Goal: Task Accomplishment & Management: Complete application form

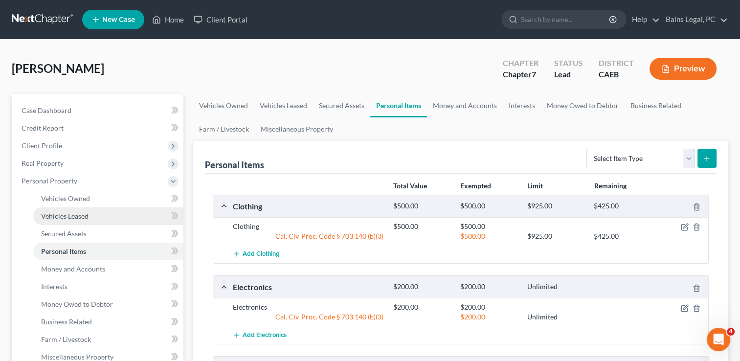
click at [102, 219] on link "Vehicles Leased" at bounding box center [108, 216] width 150 height 18
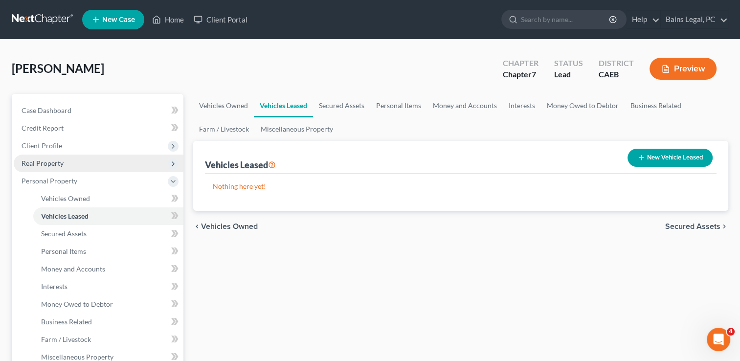
click at [55, 159] on span "Real Property" at bounding box center [43, 163] width 42 height 8
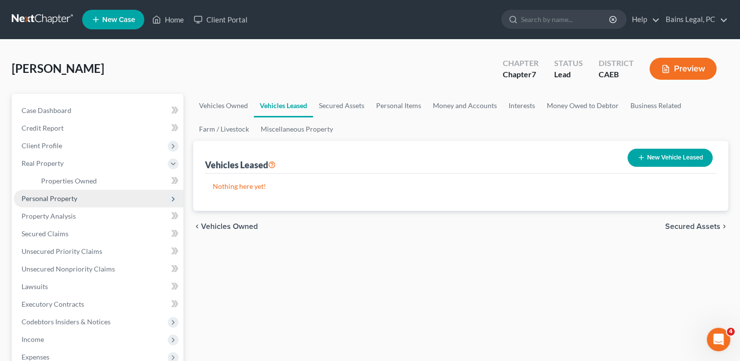
click at [62, 190] on span "Personal Property" at bounding box center [99, 199] width 170 height 18
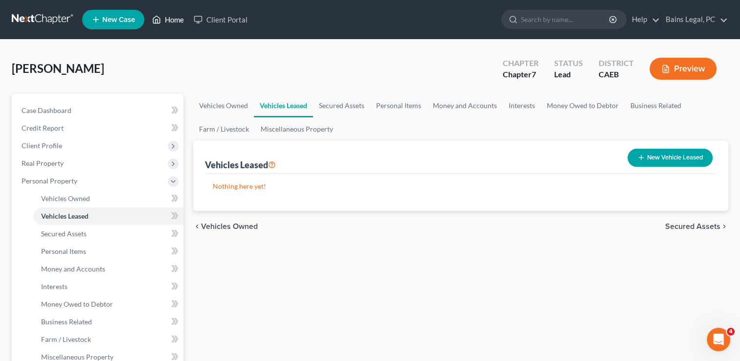
click at [176, 20] on link "Home" at bounding box center [168, 20] width 42 height 18
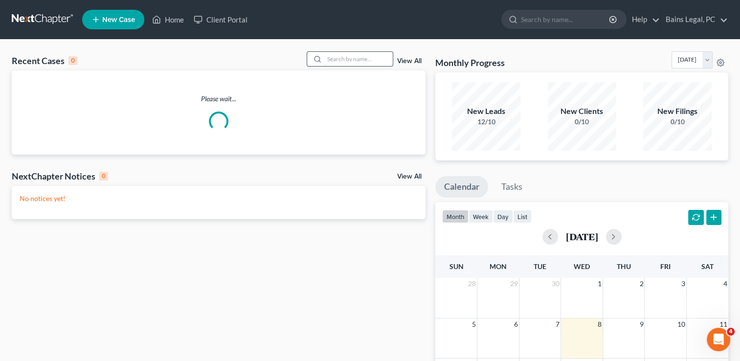
click at [358, 61] on input "search" at bounding box center [358, 59] width 68 height 14
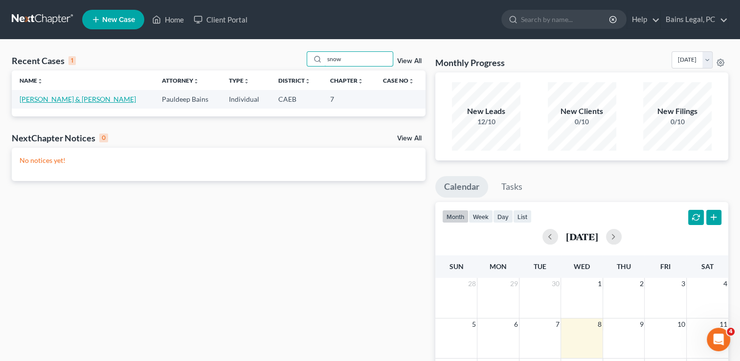
type input "snow"
click at [73, 99] on link "[PERSON_NAME] & [PERSON_NAME]" at bounding box center [78, 99] width 116 height 8
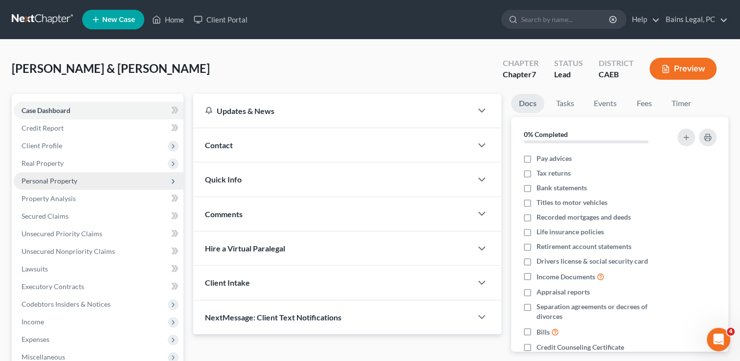
click at [67, 181] on span "Personal Property" at bounding box center [50, 180] width 56 height 8
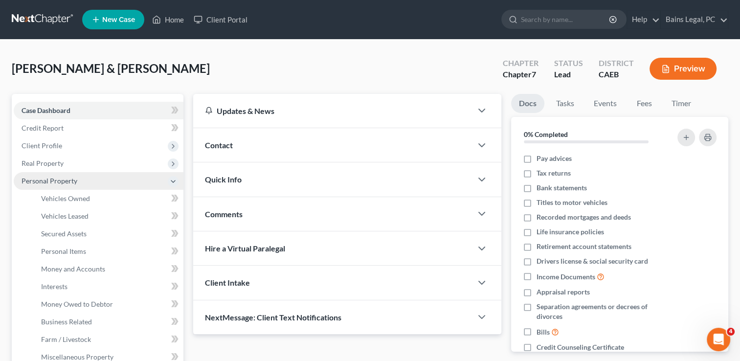
click at [53, 183] on span "Personal Property" at bounding box center [50, 180] width 56 height 8
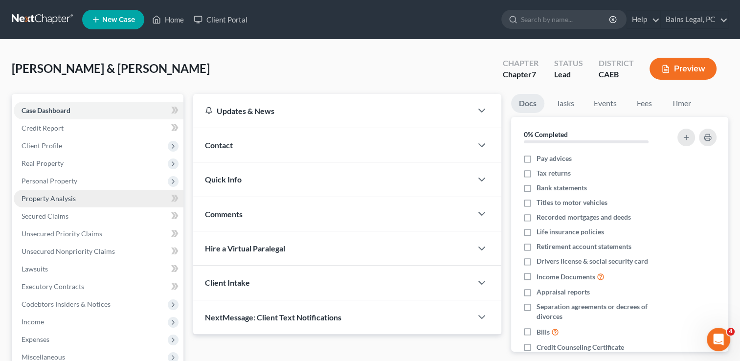
click at [57, 197] on span "Property Analysis" at bounding box center [49, 198] width 54 height 8
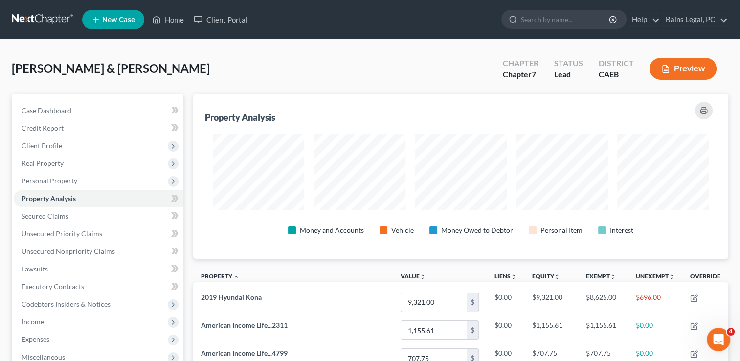
scroll to position [164, 534]
click at [214, 86] on div "[PERSON_NAME] & [PERSON_NAME] Upgraded Chapter Chapter 7 Status Lead District C…" at bounding box center [370, 72] width 716 height 43
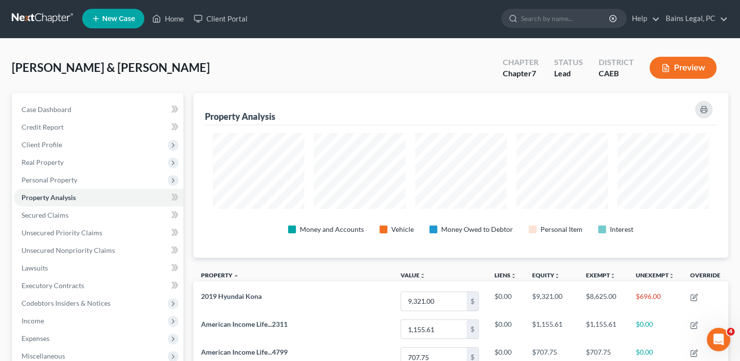
scroll to position [0, 0]
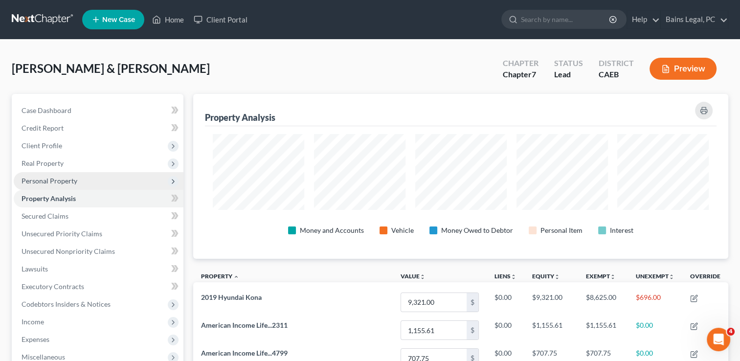
click at [54, 182] on span "Personal Property" at bounding box center [50, 180] width 56 height 8
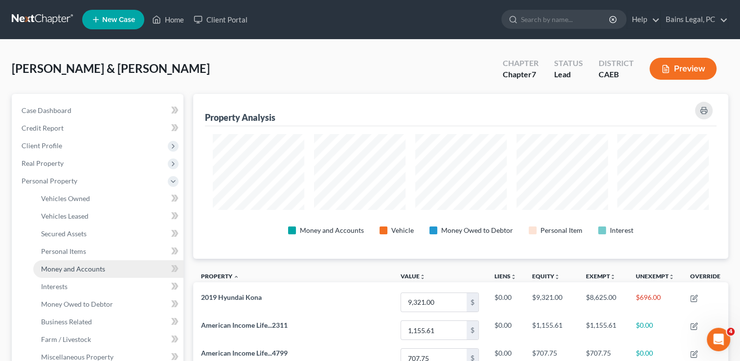
click at [74, 265] on span "Money and Accounts" at bounding box center [73, 268] width 64 height 8
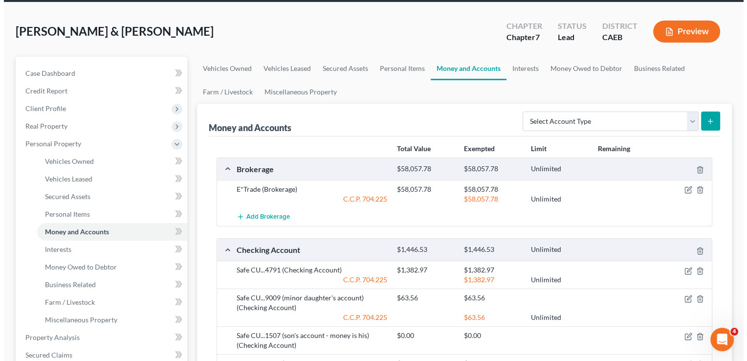
scroll to position [39, 0]
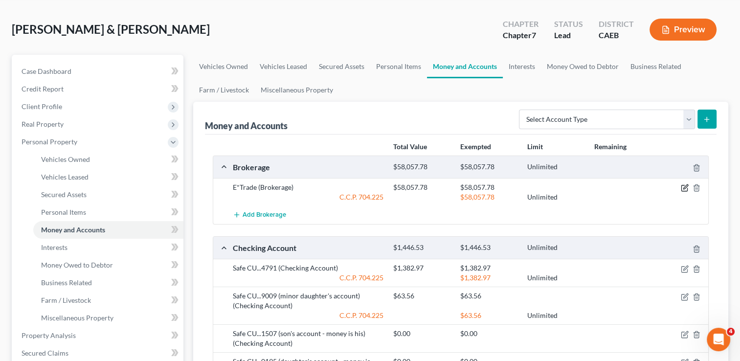
click at [687, 187] on icon "button" at bounding box center [684, 188] width 8 height 8
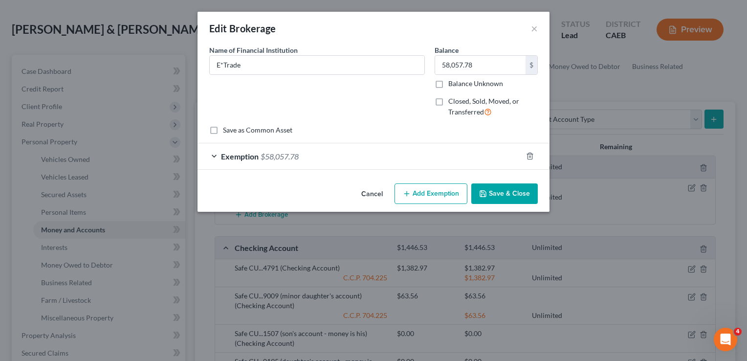
click at [459, 152] on div "Exemption $58,057.78" at bounding box center [359, 156] width 325 height 26
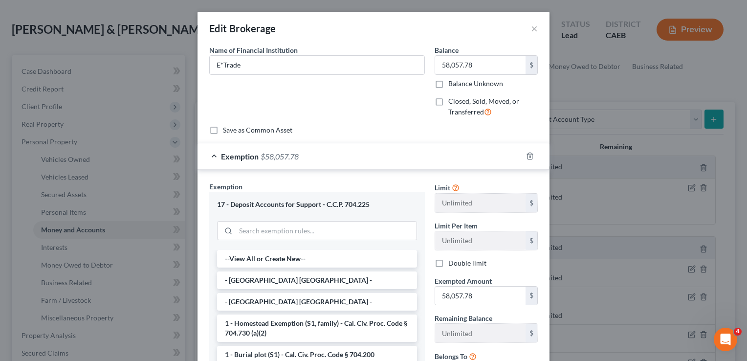
click at [459, 152] on div "Exemption $58,057.78" at bounding box center [359, 156] width 325 height 26
